Goal: Transaction & Acquisition: Purchase product/service

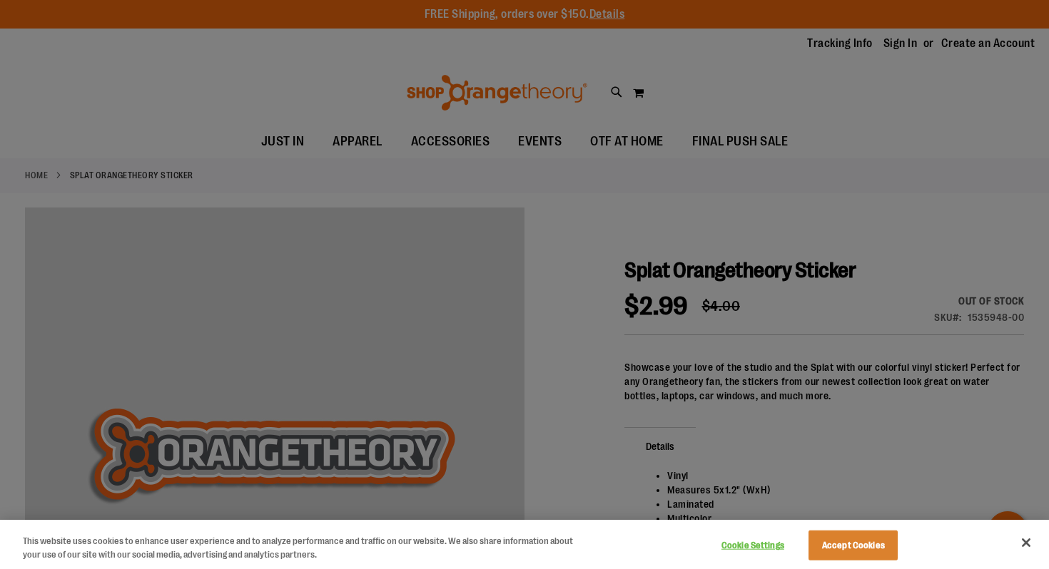
click at [639, 175] on div at bounding box center [524, 284] width 1049 height 569
click at [639, 228] on div at bounding box center [524, 284] width 1049 height 569
click at [1022, 546] on button "Close" at bounding box center [1025, 542] width 31 height 31
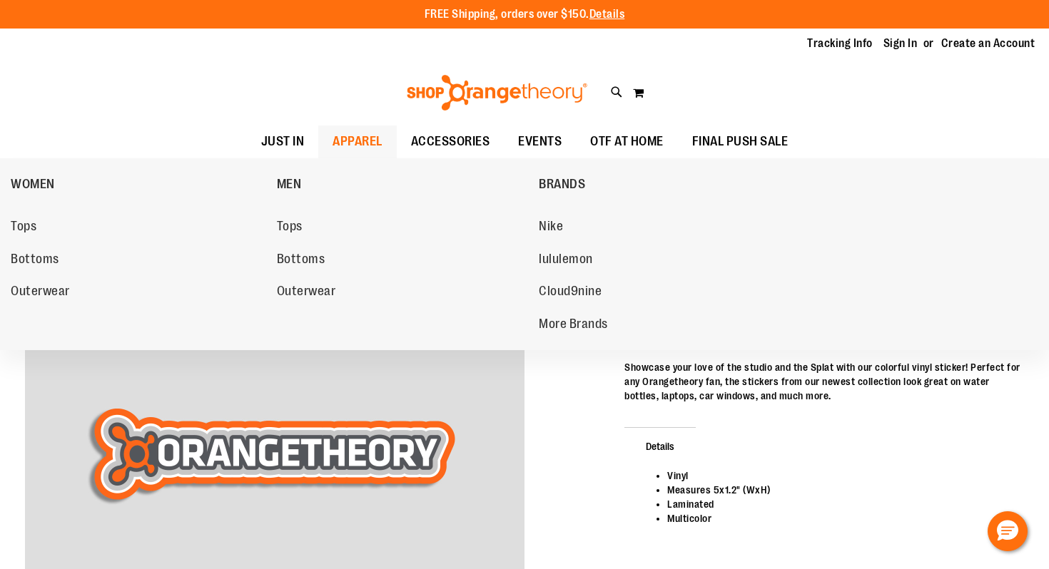
click at [275, 226] on li "MEN Tops Bottoms Outerwear" at bounding box center [404, 247] width 263 height 163
click at [285, 223] on span "Tops" at bounding box center [290, 228] width 26 height 18
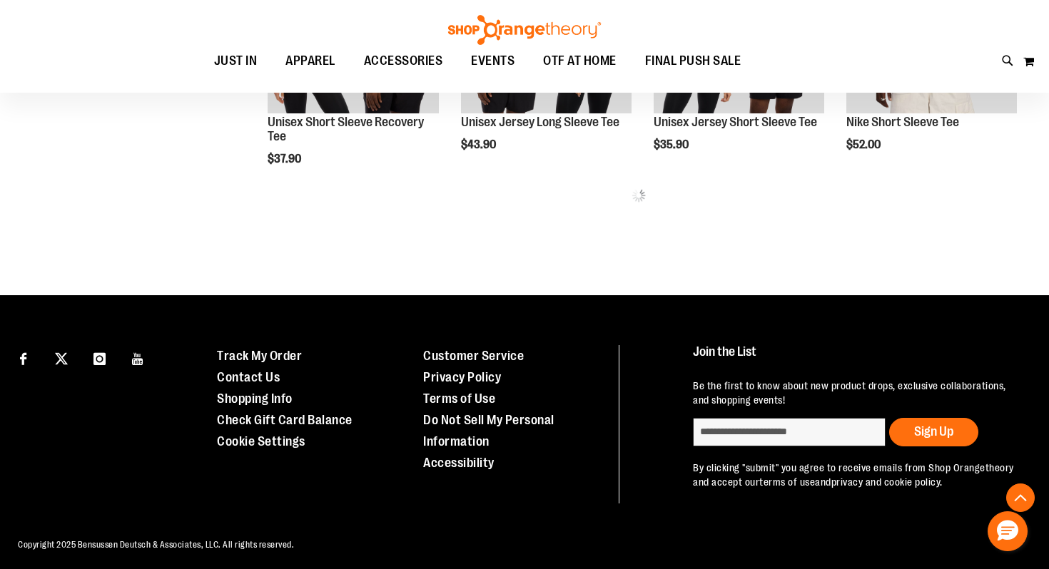
scroll to position [1585, 0]
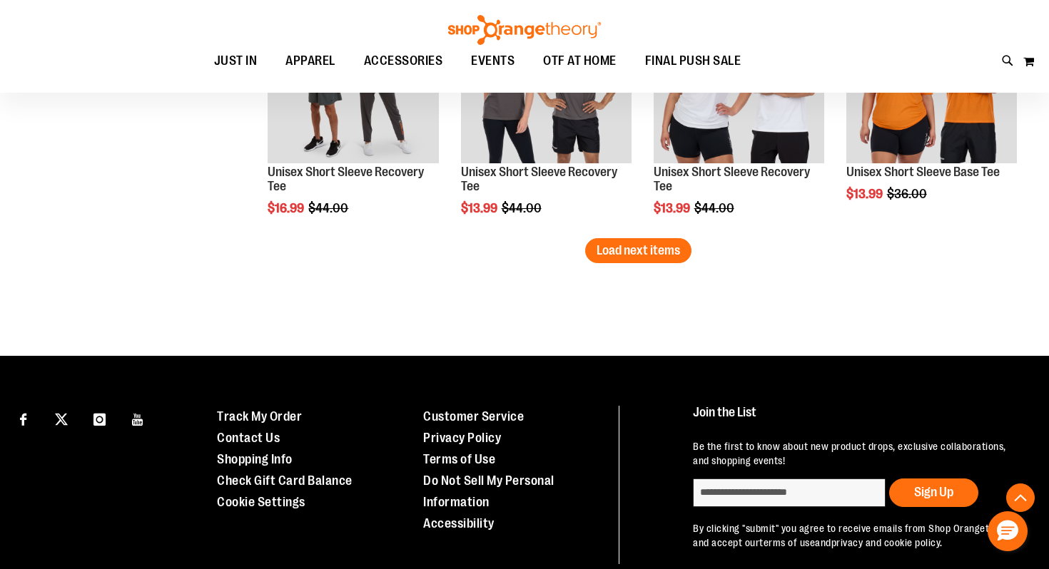
scroll to position [2344, 0]
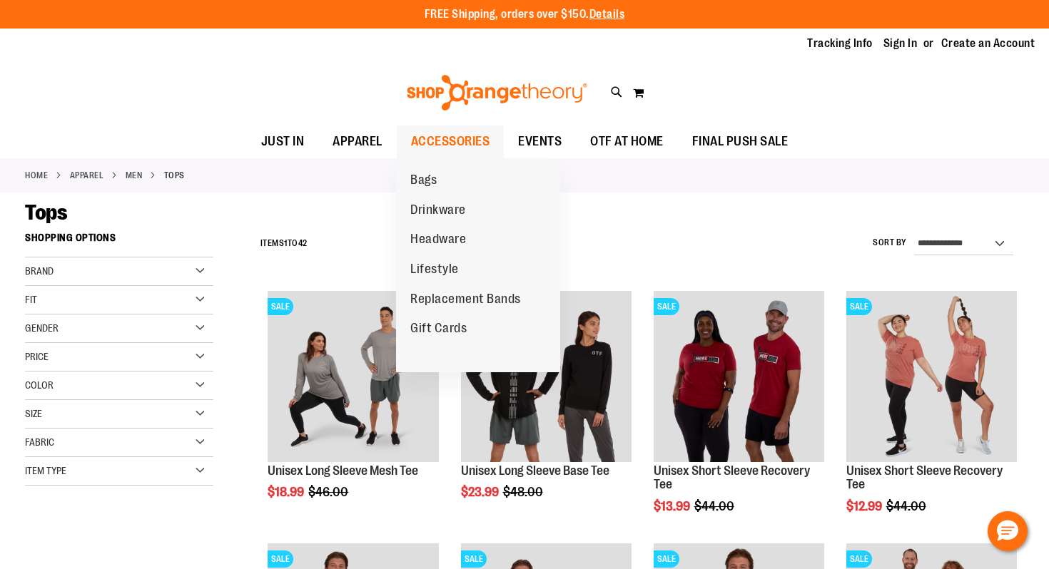
click at [445, 136] on span "ACCESSORIES" at bounding box center [450, 142] width 79 height 32
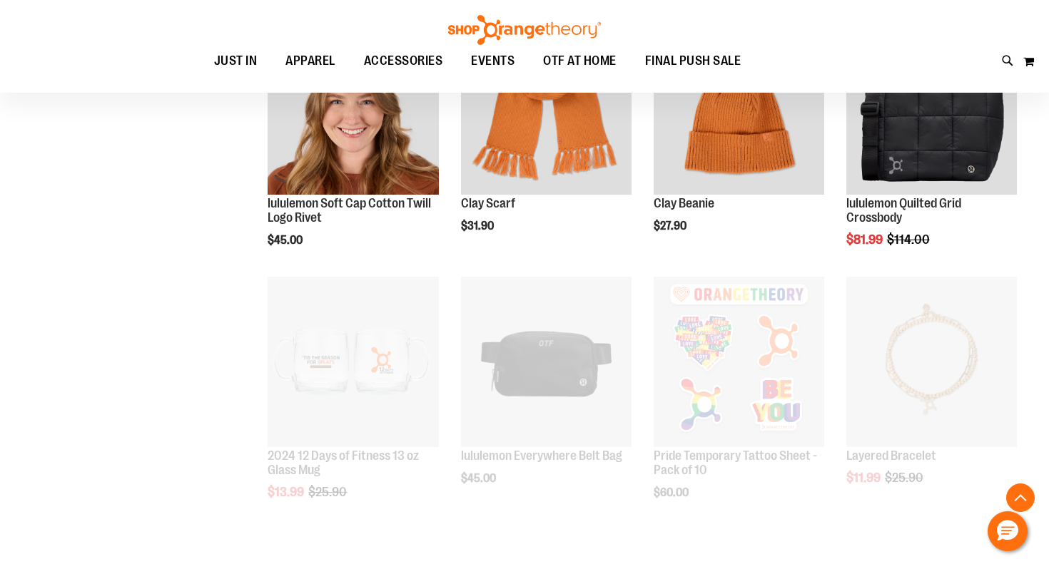
scroll to position [1611, 0]
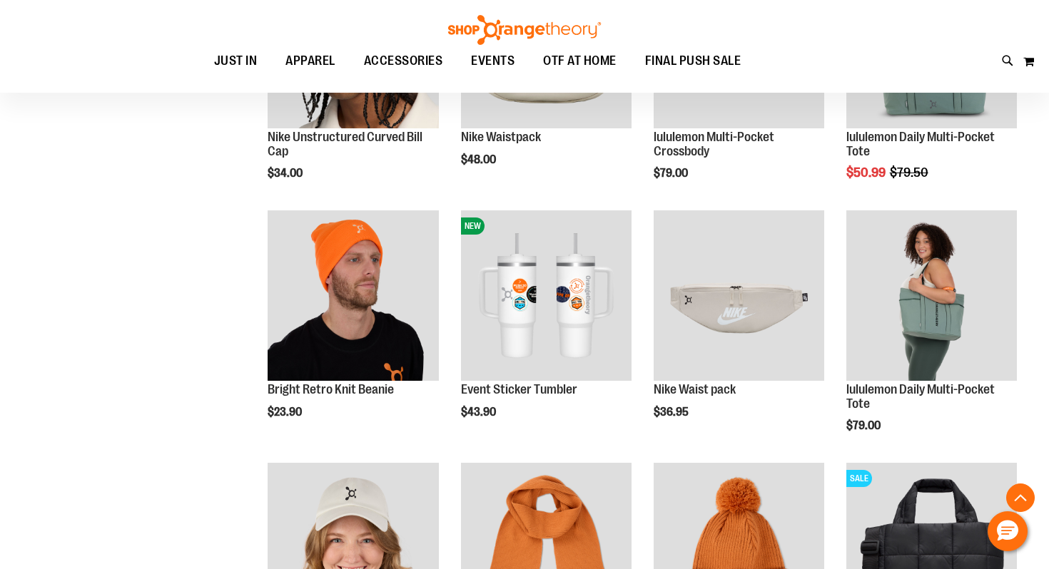
scroll to position [660, 0]
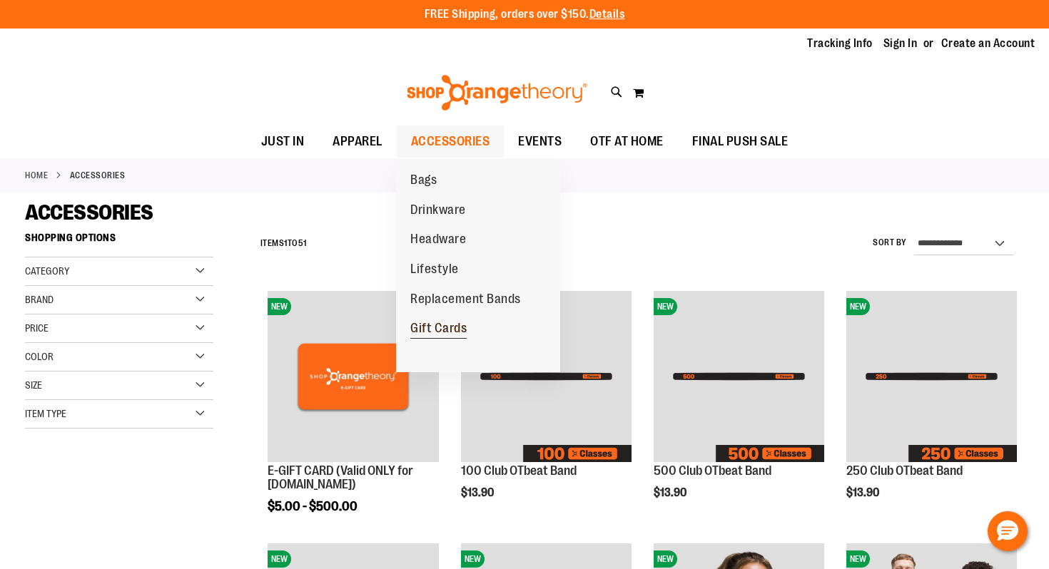
click at [415, 330] on span "Gift Cards" at bounding box center [438, 330] width 56 height 18
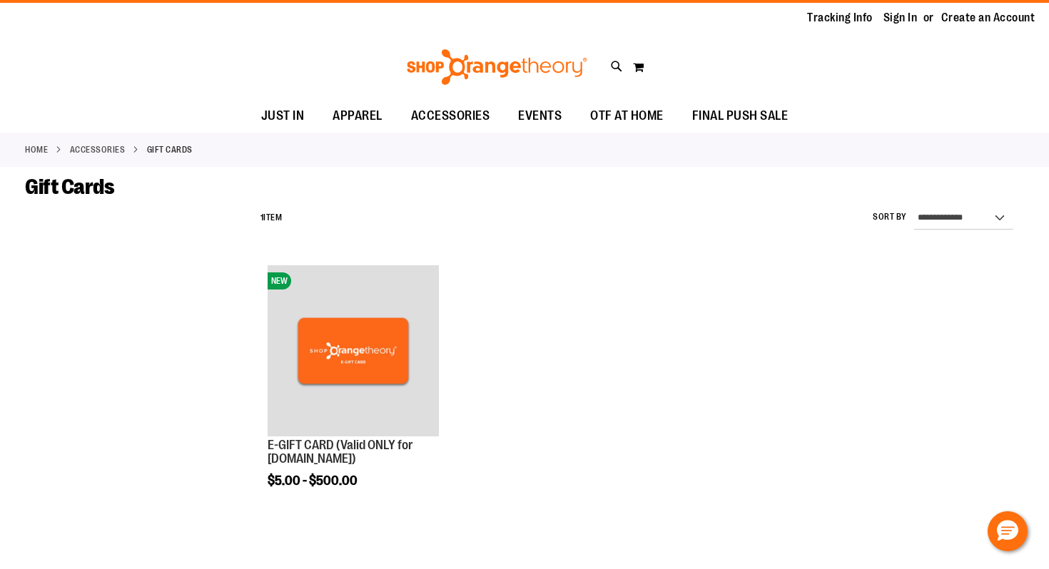
scroll to position [31, 0]
